Goal: Navigation & Orientation: Find specific page/section

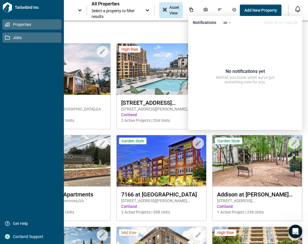
click at [14, 39] on span "Jobs" at bounding box center [33, 38] width 46 height 6
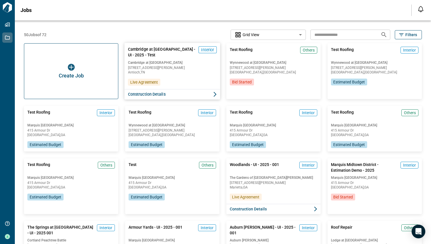
click at [169, 60] on span "Cambridge at [GEOGRAPHIC_DATA]" at bounding box center [172, 62] width 89 height 5
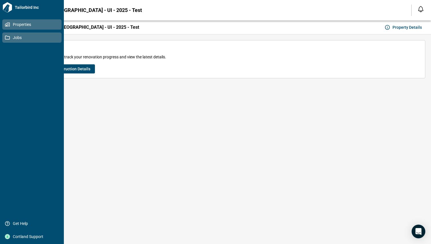
click at [11, 27] on link "Properties" at bounding box center [31, 24] width 59 height 10
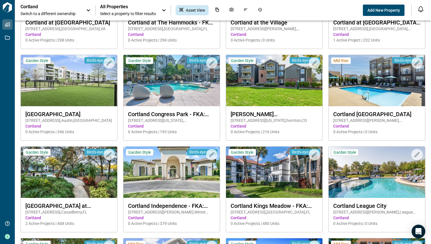
scroll to position [448, 0]
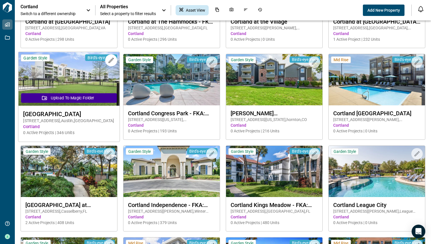
click at [114, 82] on img at bounding box center [69, 79] width 101 height 54
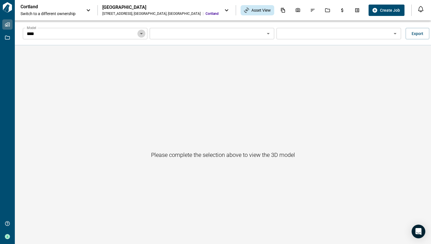
click at [142, 30] on button "Open" at bounding box center [141, 34] width 8 height 8
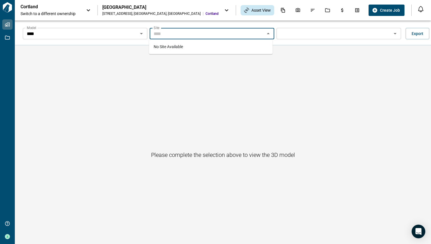
click at [170, 37] on input "Model" at bounding box center [207, 34] width 112 height 8
click at [129, 34] on input "****" at bounding box center [81, 34] width 112 height 8
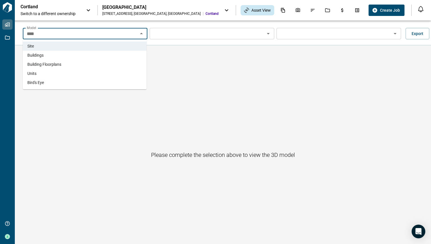
click at [122, 52] on li "Buildings" at bounding box center [85, 55] width 124 height 9
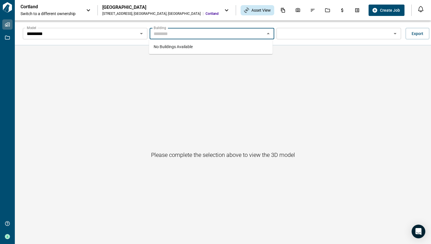
click at [187, 33] on input "Model" at bounding box center [207, 34] width 112 height 8
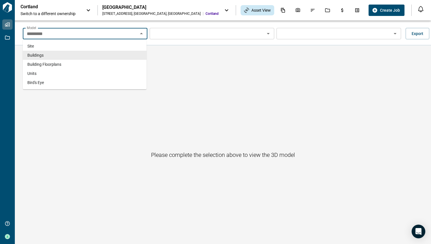
click at [131, 34] on input "*********" at bounding box center [81, 34] width 112 height 8
click at [123, 64] on li "Building Floorplans" at bounding box center [85, 64] width 124 height 9
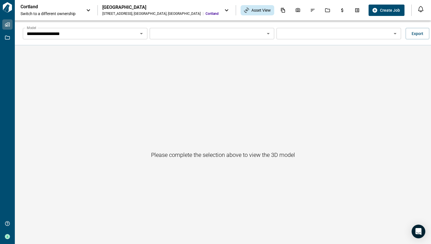
click at [136, 30] on div "**********" at bounding box center [85, 33] width 125 height 11
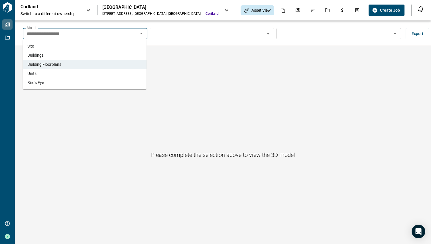
click at [119, 76] on li "Units" at bounding box center [85, 73] width 124 height 9
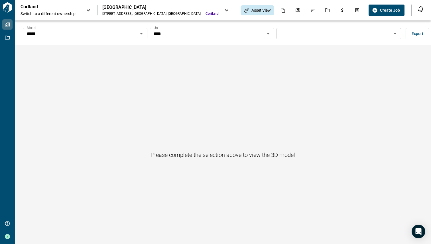
click at [293, 33] on input "Model" at bounding box center [334, 34] width 112 height 8
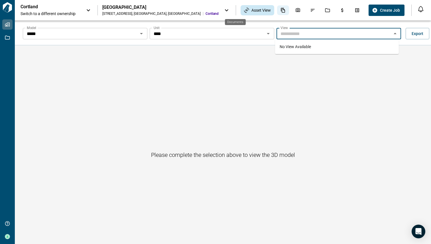
click at [281, 10] on icon "Documents" at bounding box center [283, 10] width 4 height 5
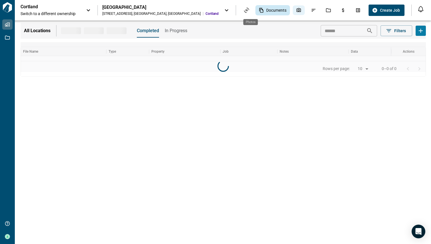
click at [296, 10] on icon "Photos" at bounding box center [298, 10] width 5 height 5
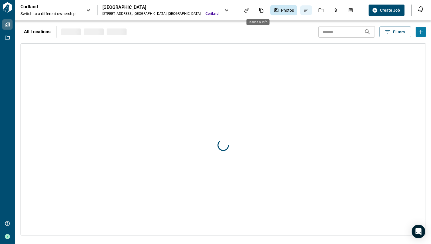
click at [304, 9] on icon "Issues & Info" at bounding box center [306, 10] width 4 height 3
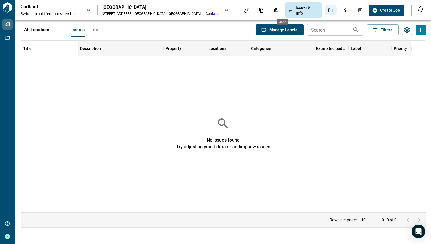
click at [308, 9] on icon "Jobs" at bounding box center [330, 10] width 5 height 4
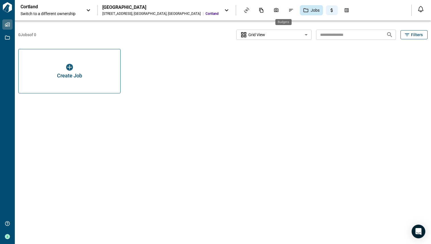
click at [308, 9] on icon "Budgets" at bounding box center [331, 10] width 5 height 5
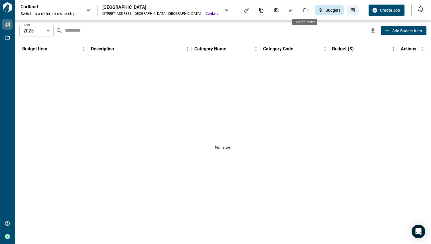
click at [308, 9] on div "Takeoff Center" at bounding box center [353, 10] width 12 height 10
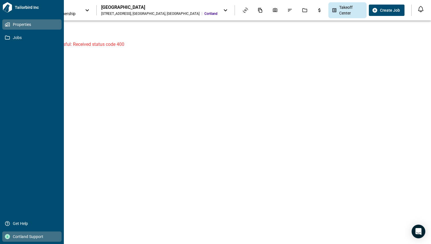
click at [9, 238] on div at bounding box center [7, 236] width 5 height 5
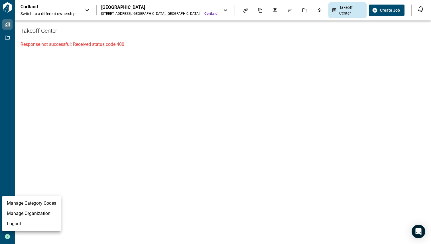
click at [27, 223] on li "Logout" at bounding box center [31, 224] width 58 height 10
